Goal: Submit feedback/report problem

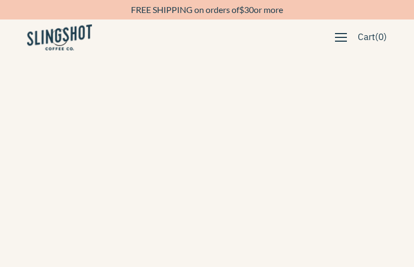
type input "hsDJJKIPACUGVUWg"
type input "bQwhdnFDgLhTFVF"
type input "[EMAIL_ADDRESS][DOMAIN_NAME]"
type input "YgNIgTSJUQ"
type input "fepihog173@gmail.com"
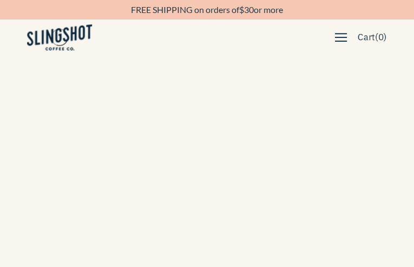
type input "2692127360"
